Goal: Task Accomplishment & Management: Understand process/instructions

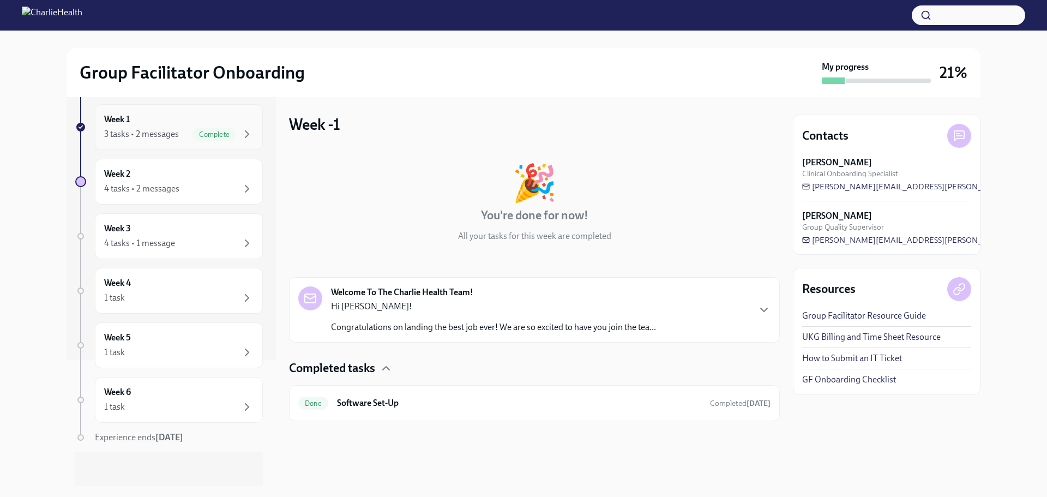
scroll to position [127, 0]
click at [216, 189] on div "4 tasks • 2 messages" at bounding box center [178, 187] width 149 height 13
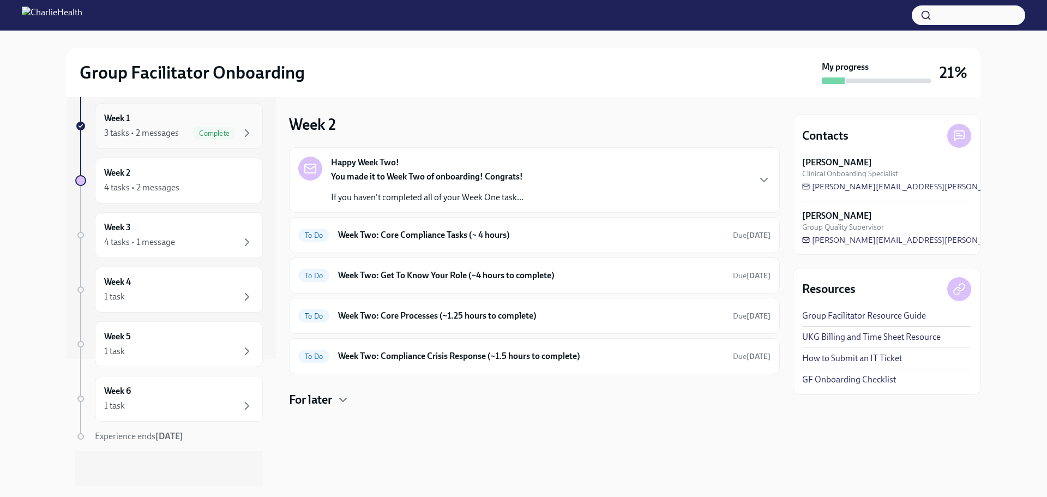
click at [134, 130] on div "3 tasks • 2 messages" at bounding box center [141, 133] width 75 height 12
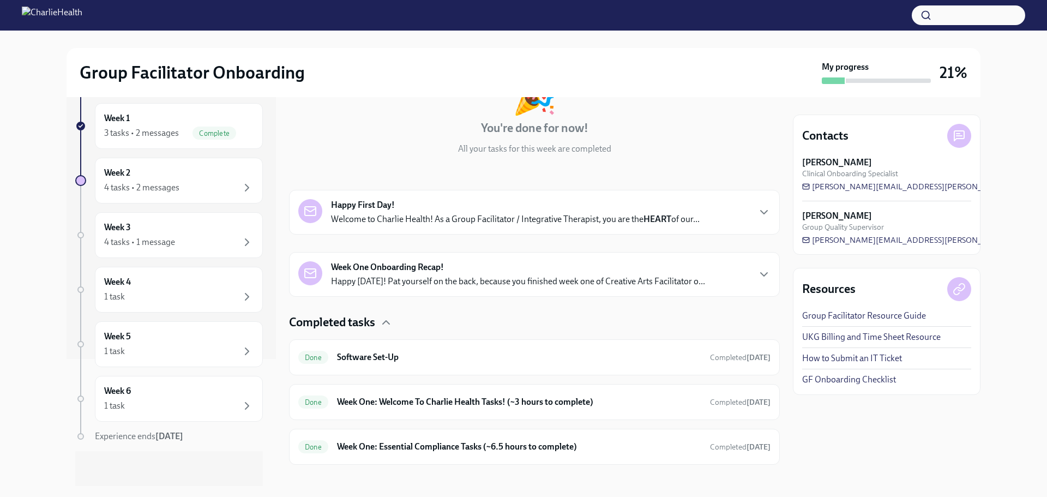
scroll to position [101, 0]
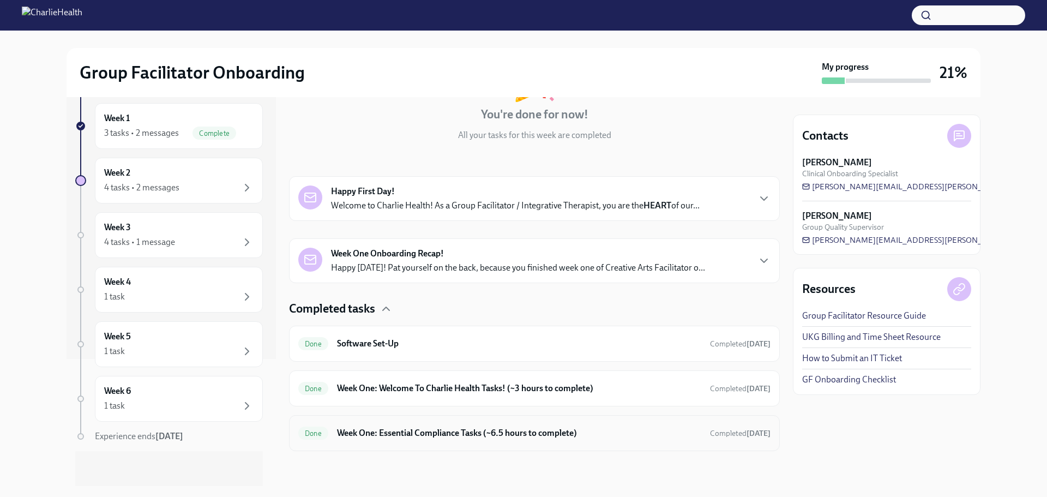
click at [427, 437] on h6 "Week One: Essential Compliance Tasks (~6.5 hours to complete)" at bounding box center [519, 433] width 364 height 12
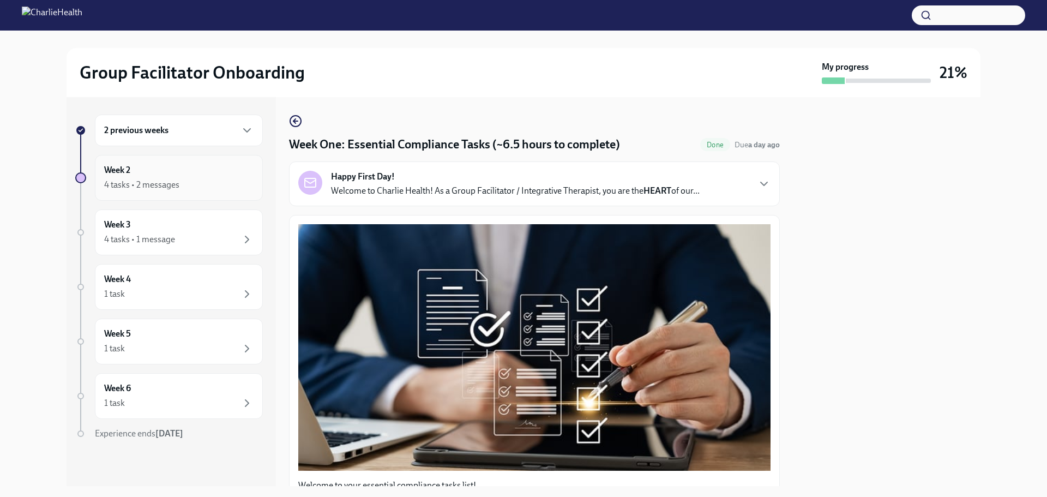
click at [160, 166] on div "Week 2 4 tasks • 2 messages" at bounding box center [178, 177] width 149 height 27
